Goal: Information Seeking & Learning: Learn about a topic

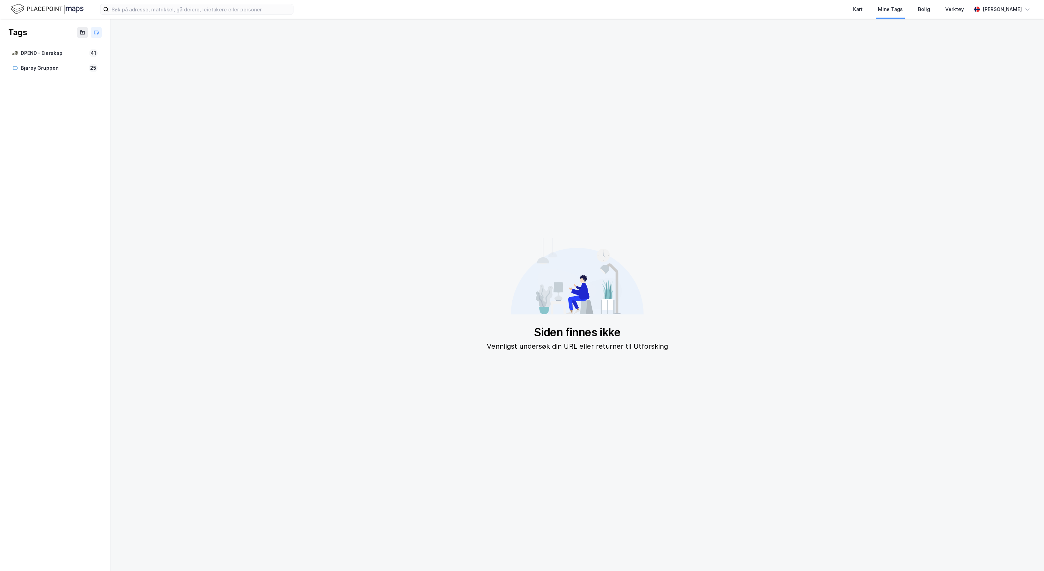
click at [40, 11] on img at bounding box center [47, 9] width 72 height 12
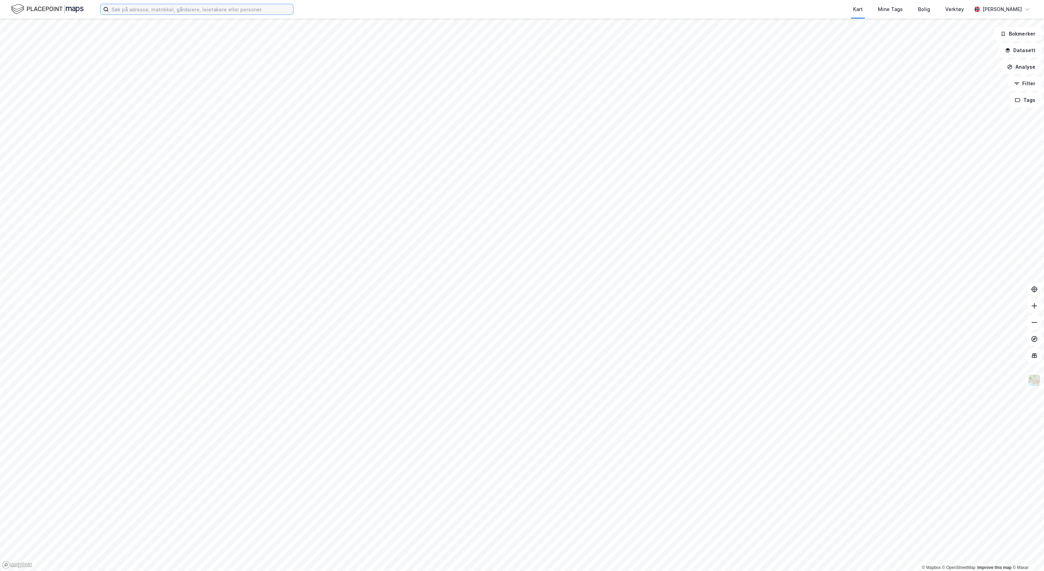
click at [188, 10] on input at bounding box center [201, 9] width 184 height 10
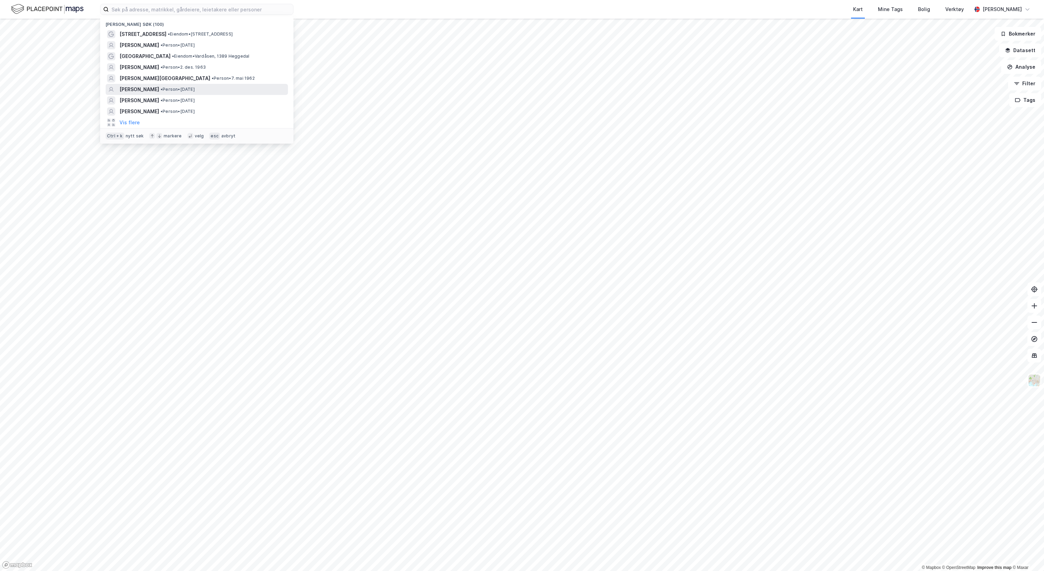
click at [193, 91] on span "• Person • [DATE]" at bounding box center [177, 90] width 34 height 6
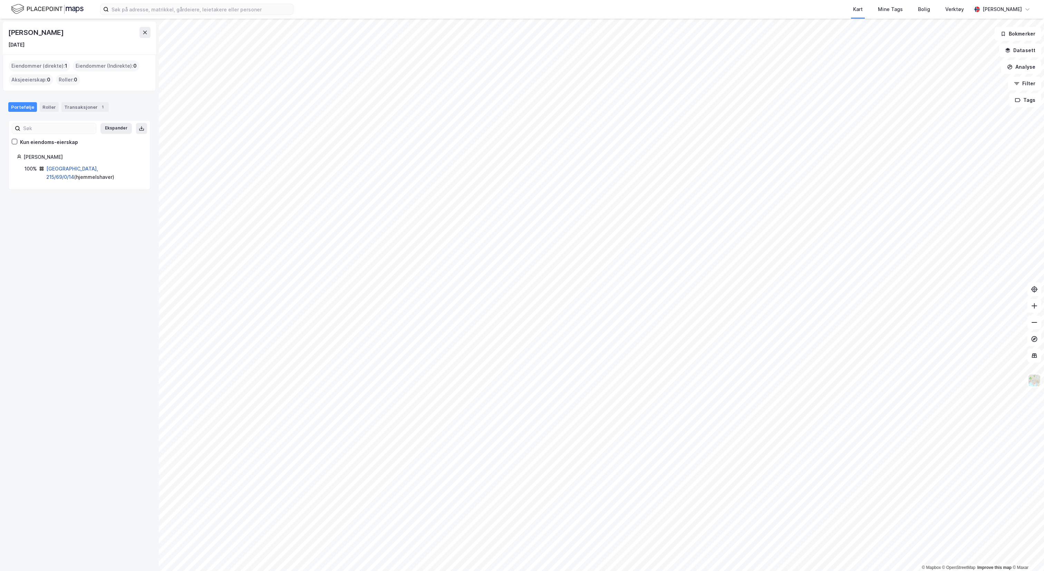
click at [77, 168] on link "[GEOGRAPHIC_DATA], 215/69/0/14" at bounding box center [72, 173] width 52 height 14
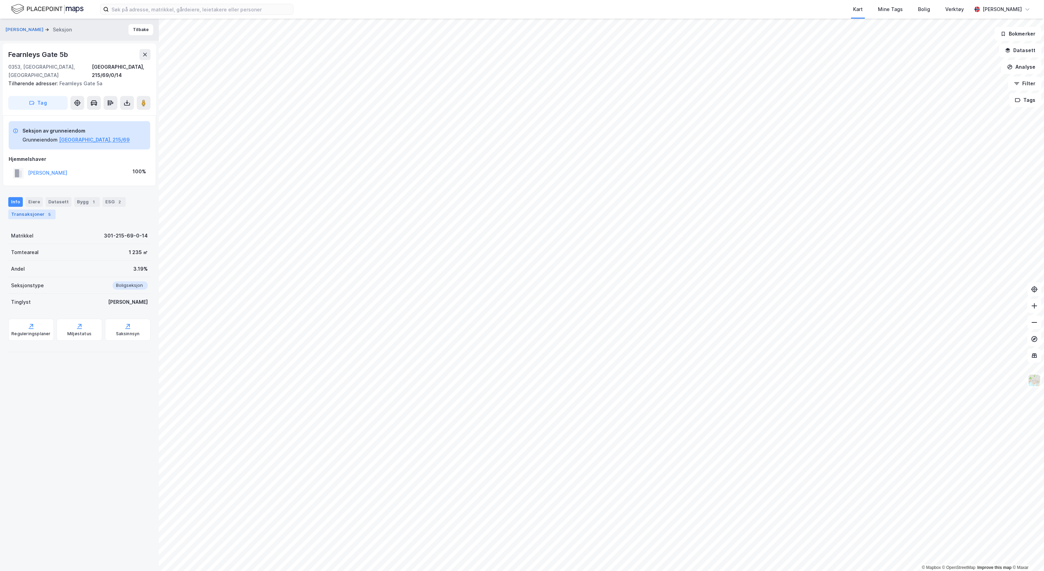
click at [22, 210] on div "Transaksjoner 5" at bounding box center [31, 215] width 47 height 10
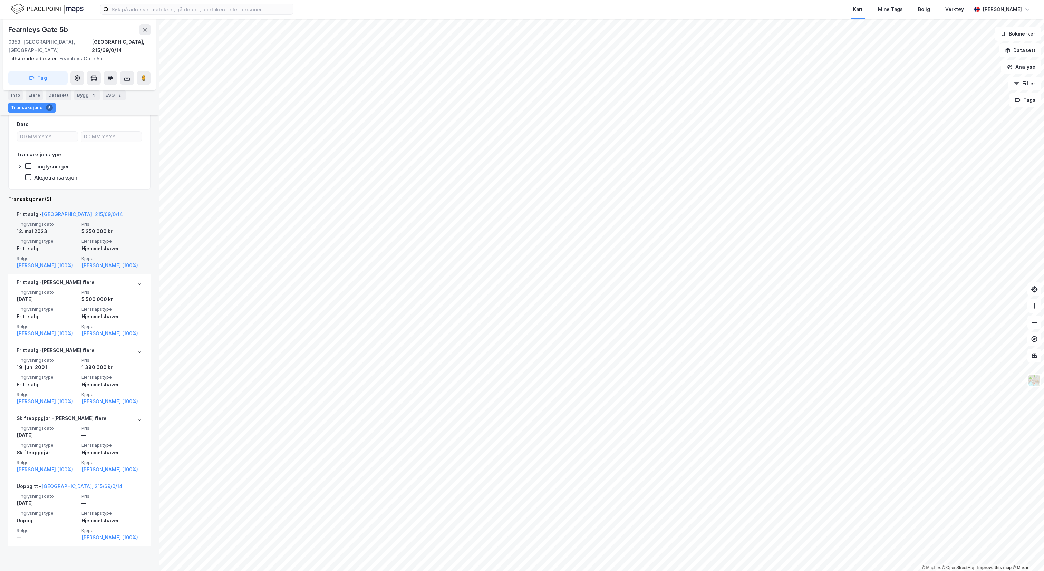
scroll to position [144, 0]
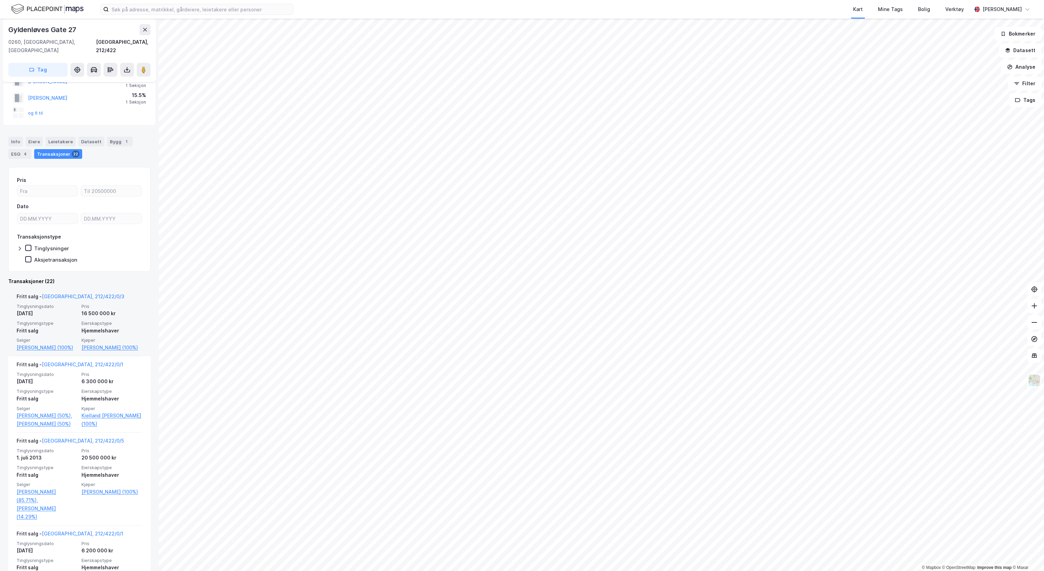
scroll to position [69, 0]
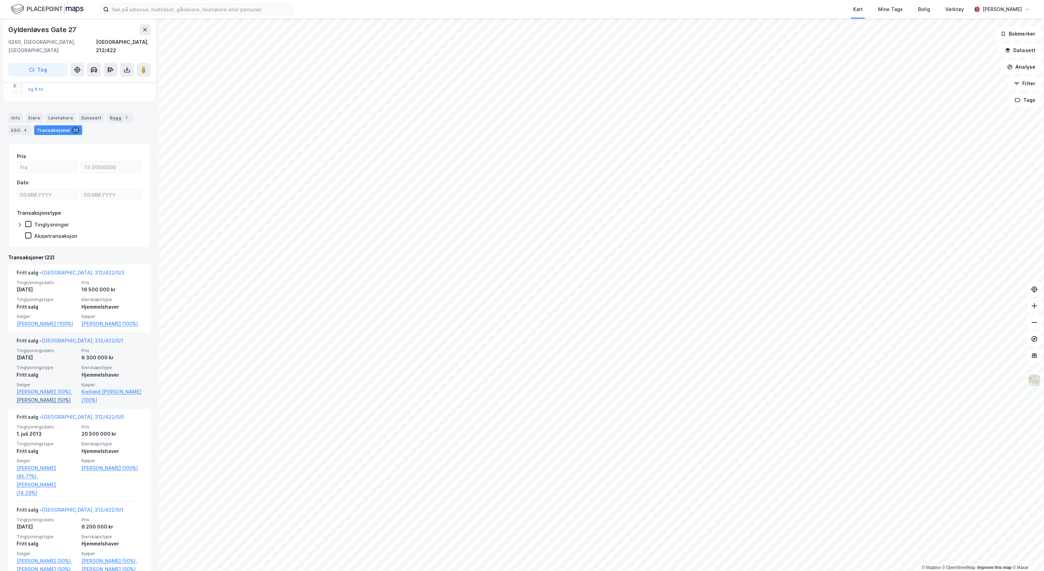
drag, startPoint x: 61, startPoint y: 350, endPoint x: 42, endPoint y: 413, distance: 65.2
click at [42, 404] on link "[PERSON_NAME] (50%)" at bounding box center [47, 400] width 61 height 8
